Goal: Check status: Check status

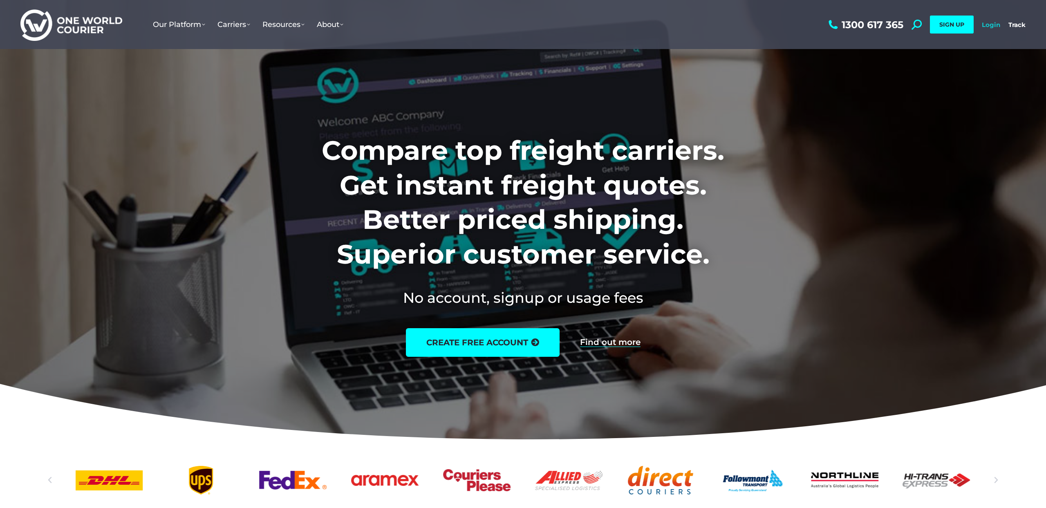
click at [987, 22] on link "Login" at bounding box center [991, 25] width 18 height 8
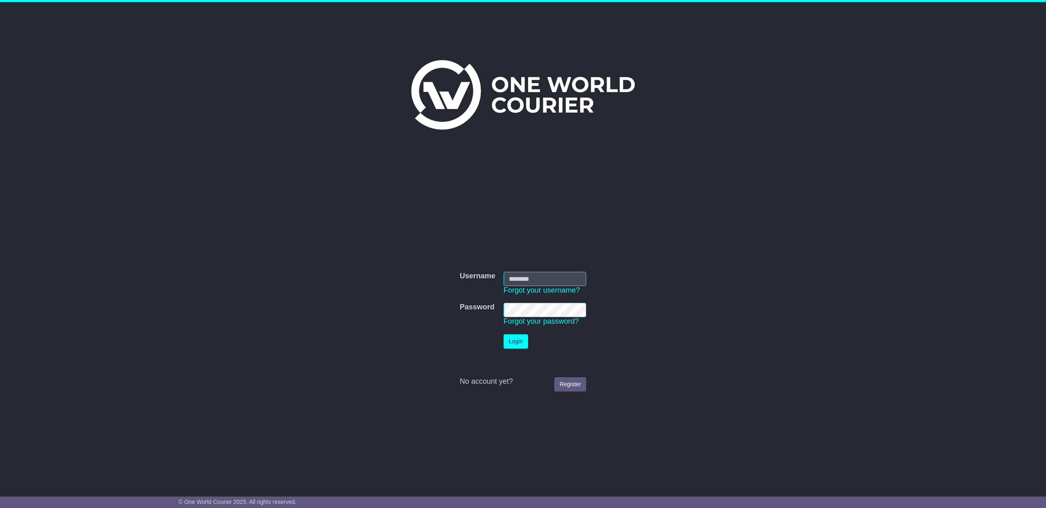
type input "**********"
click at [526, 344] on button "Login" at bounding box center [515, 341] width 25 height 14
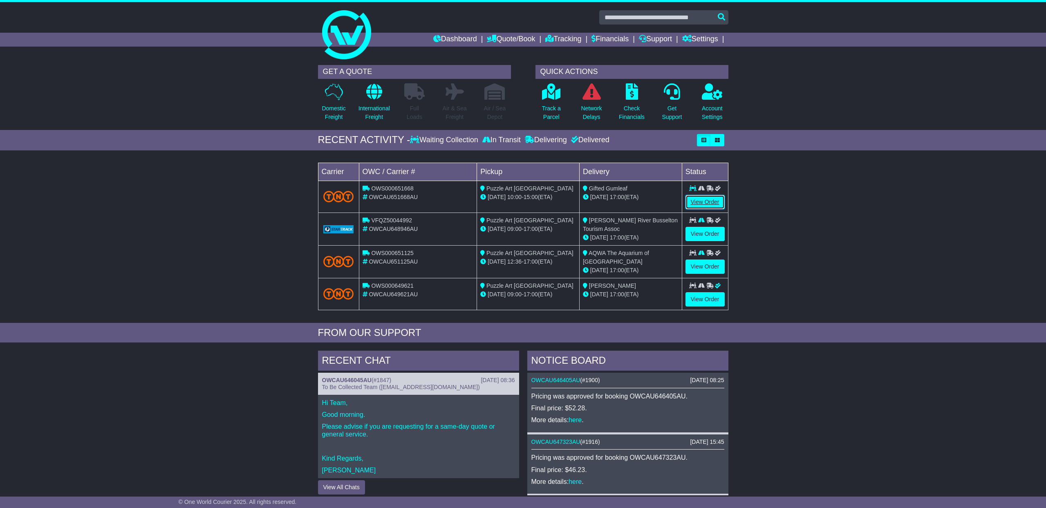
click at [713, 203] on link "View Order" at bounding box center [704, 202] width 39 height 14
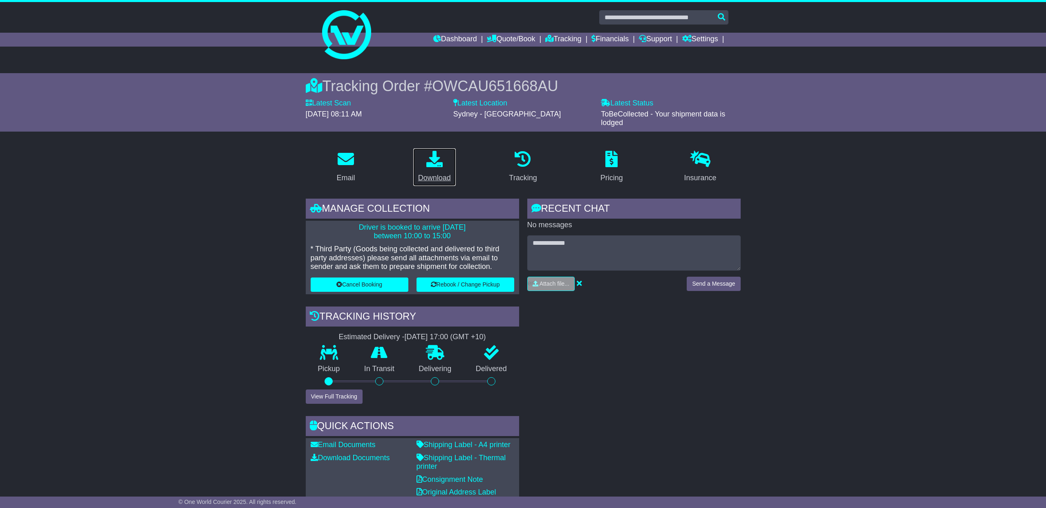
click at [435, 161] on icon at bounding box center [434, 159] width 16 height 16
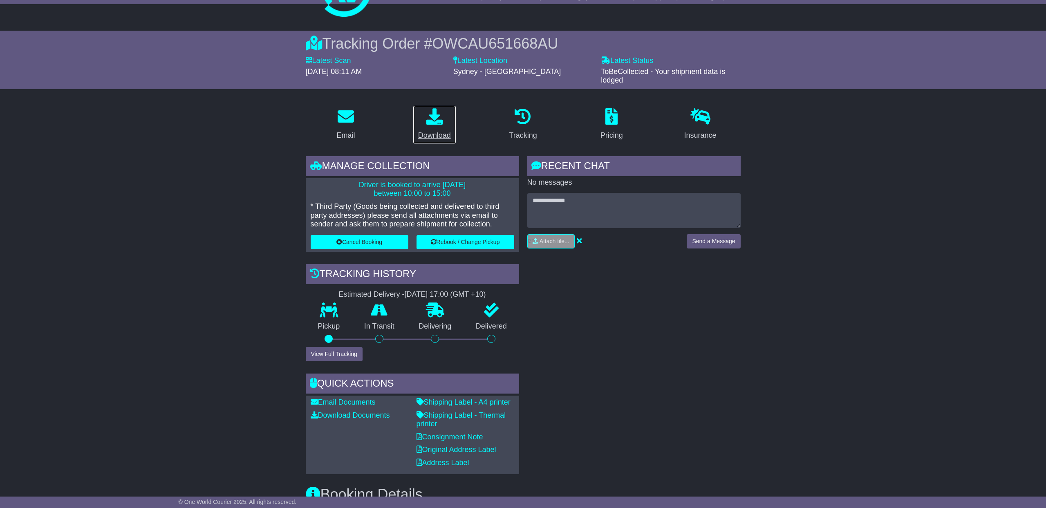
scroll to position [47, 0]
